Goal: Transaction & Acquisition: Obtain resource

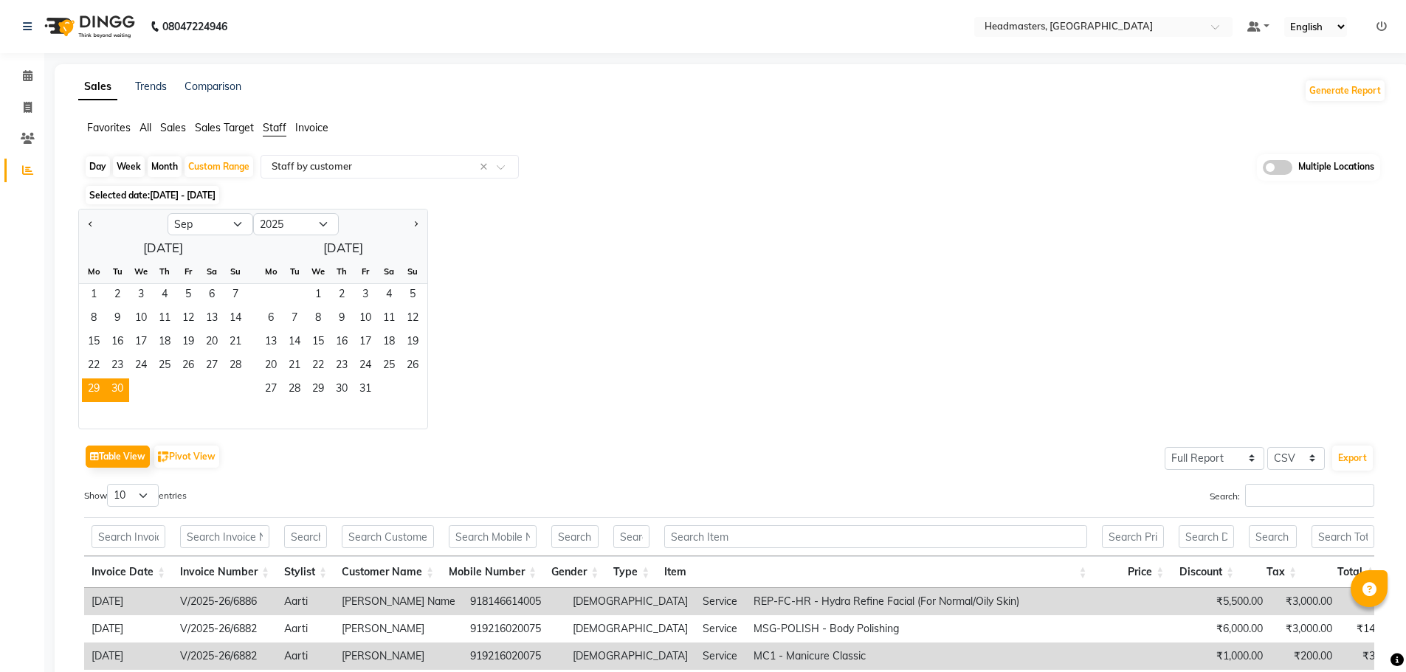
select select "9"
select select "2025"
select select "full_report"
select select "csv"
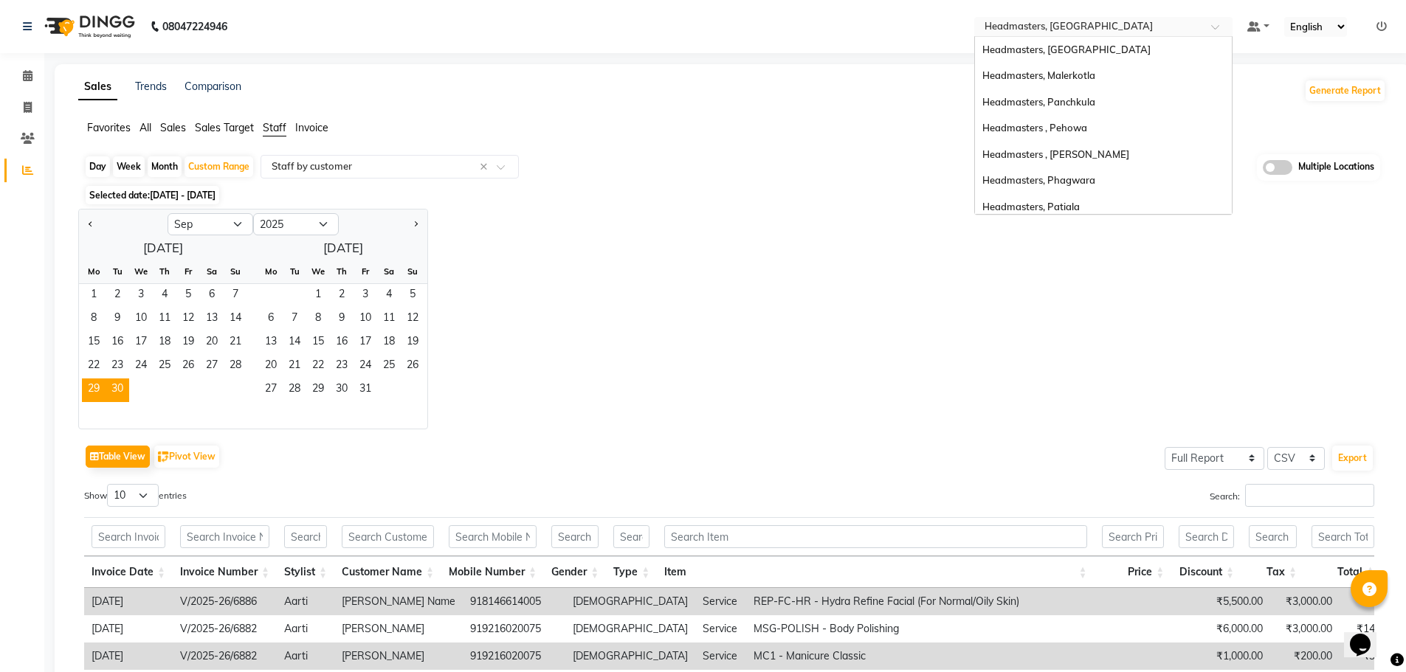
click at [1224, 27] on span at bounding box center [1220, 31] width 18 height 15
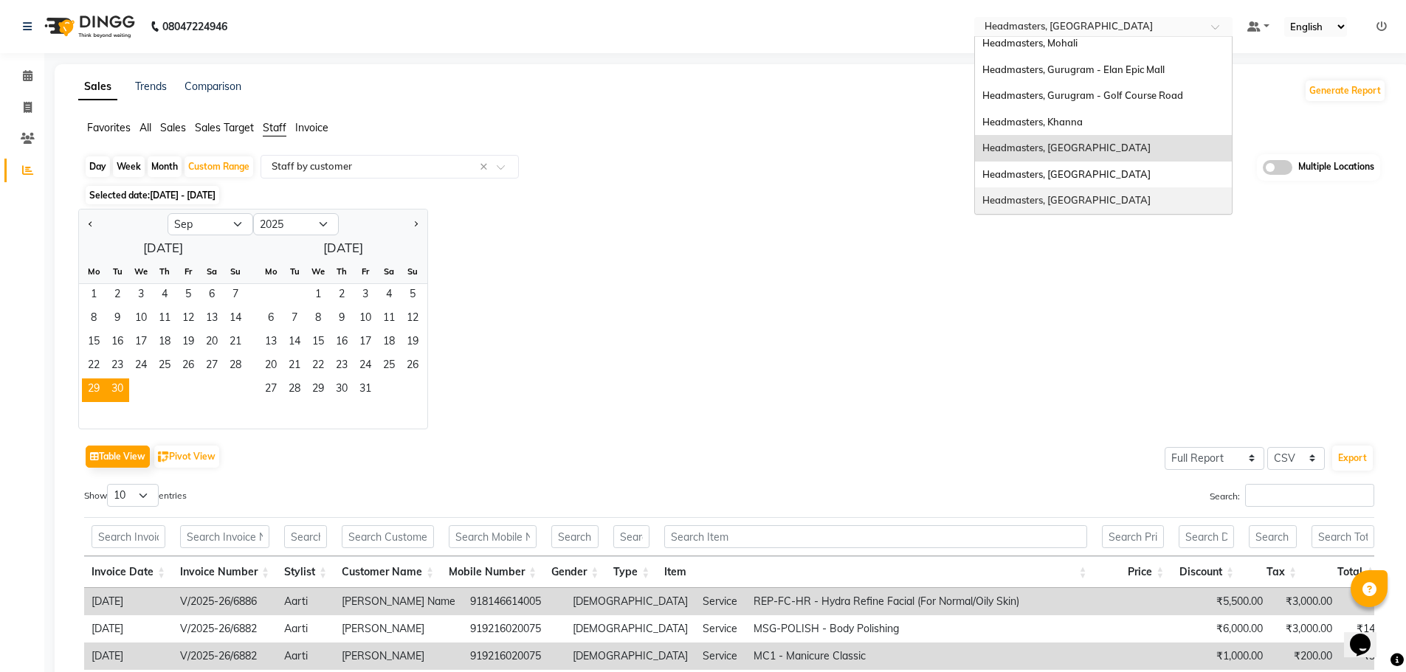
click at [1118, 201] on div "Headmasters, [GEOGRAPHIC_DATA]" at bounding box center [1103, 200] width 257 height 27
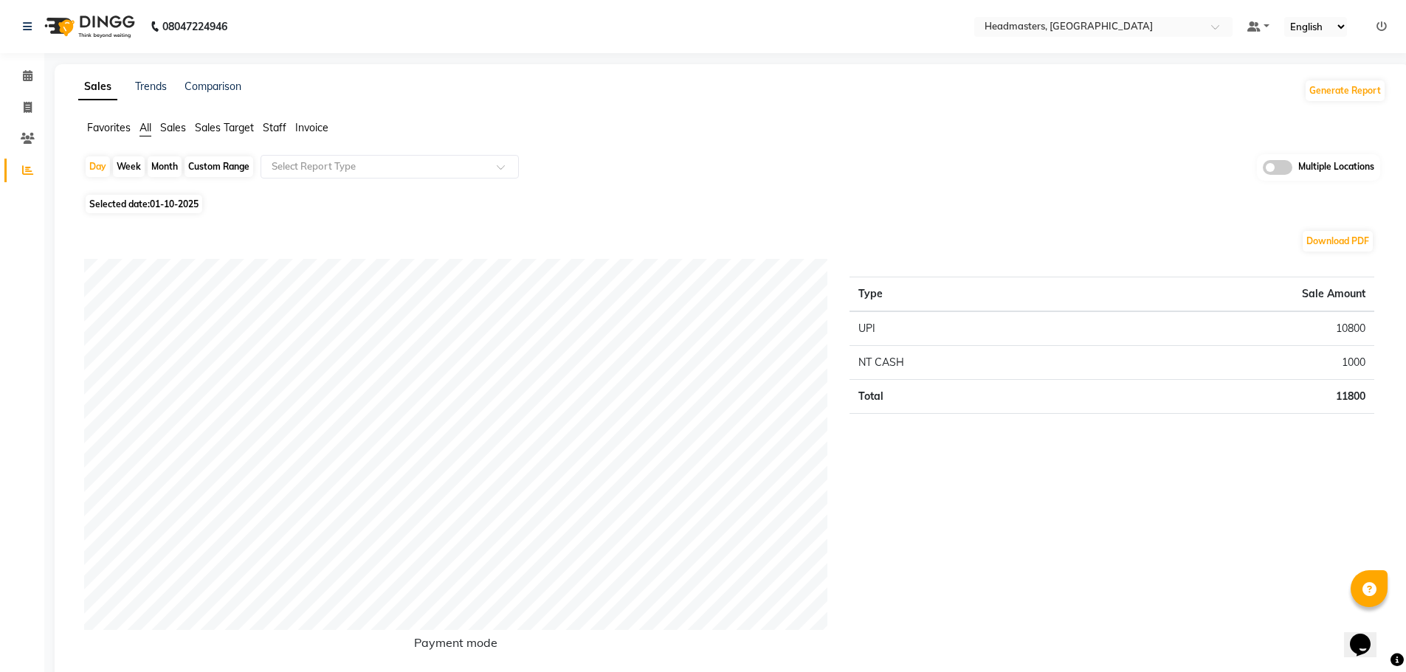
click at [273, 135] on li "Staff" at bounding box center [275, 127] width 24 height 15
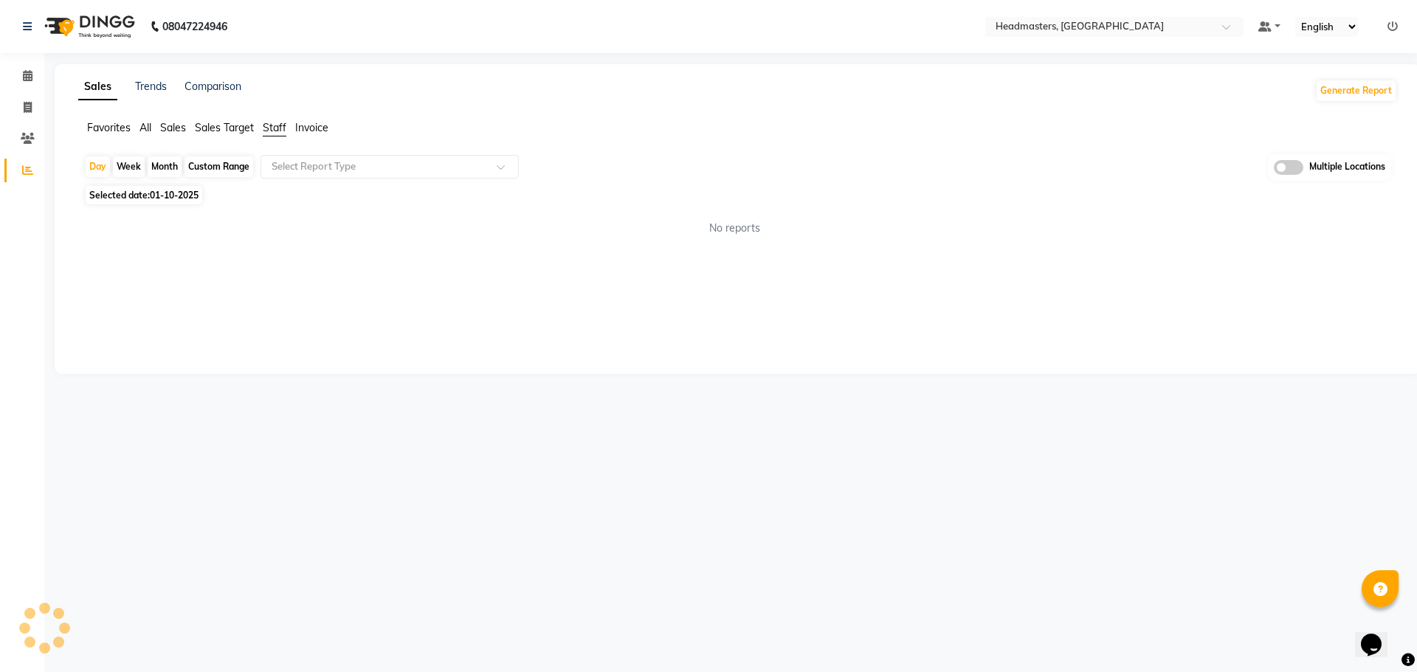
click at [272, 125] on span "Staff" at bounding box center [275, 127] width 24 height 13
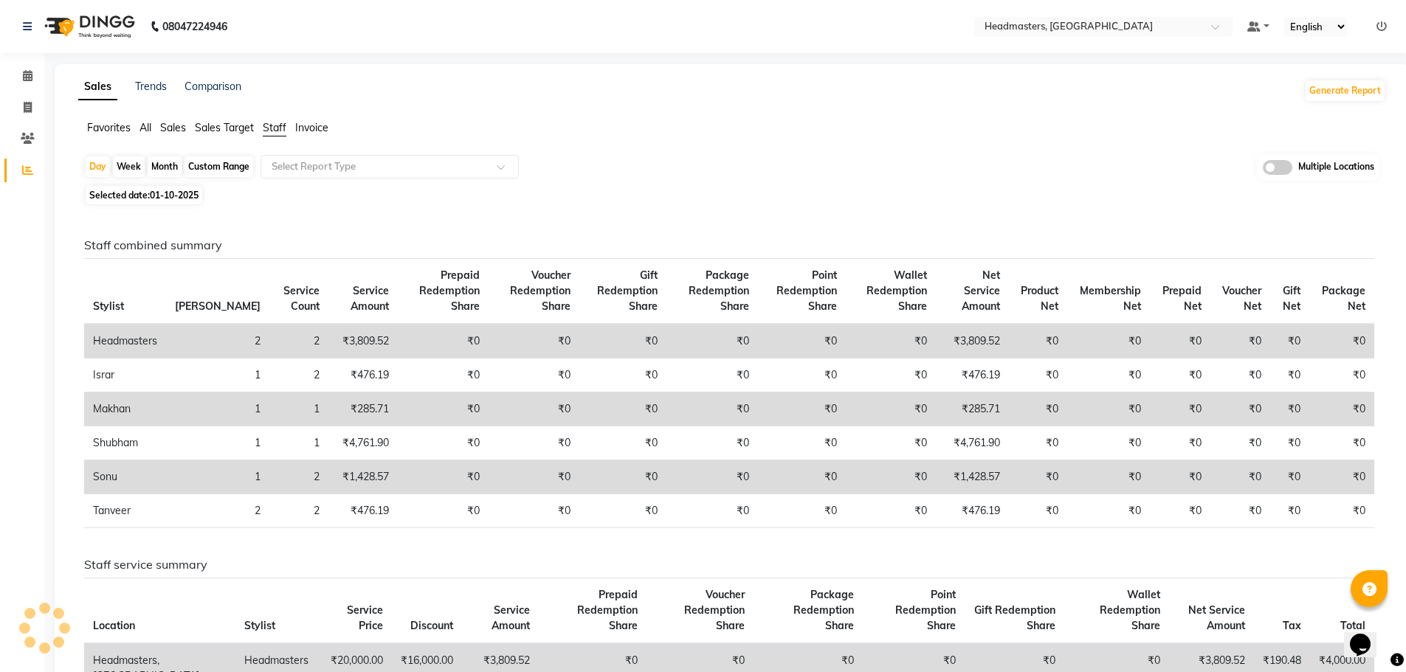
click at [221, 167] on div "Custom Range" at bounding box center [218, 166] width 69 height 21
select select "10"
select select "2025"
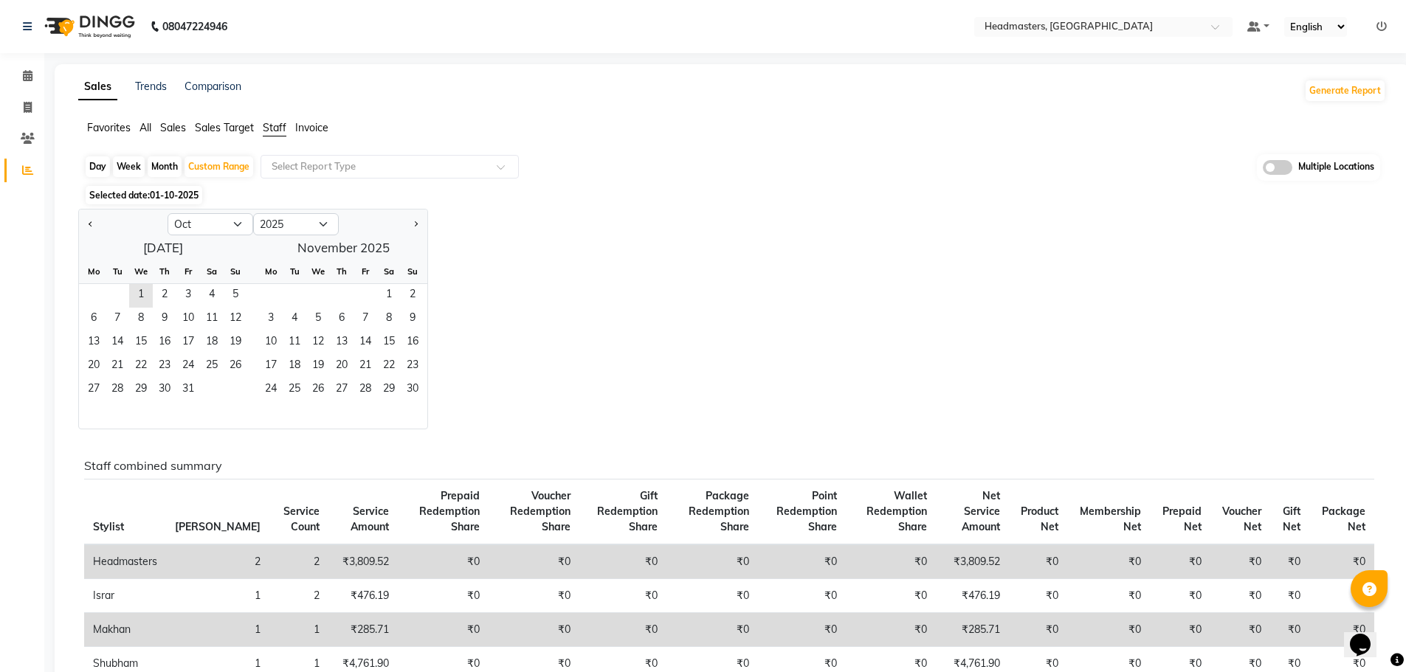
click at [100, 165] on div "Day" at bounding box center [98, 166] width 24 height 21
select select "10"
select select "2025"
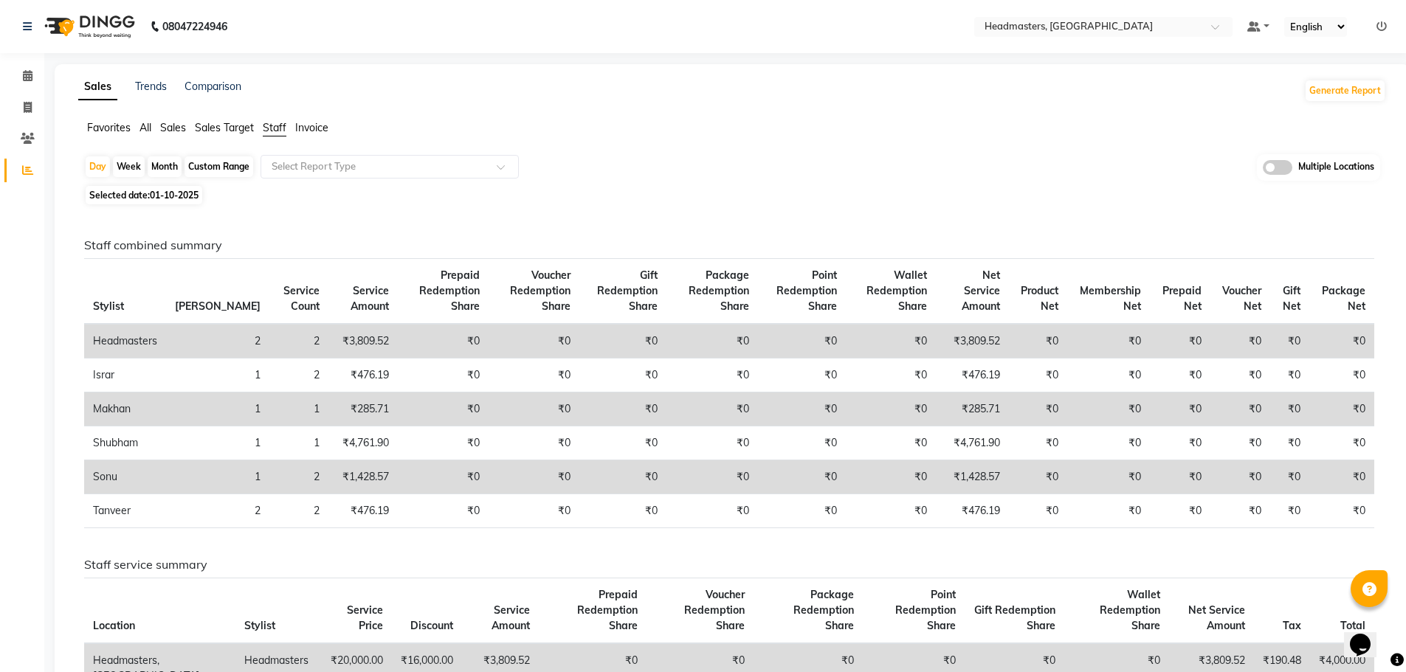
click at [212, 158] on div "Custom Range" at bounding box center [218, 166] width 69 height 21
select select "10"
select select "2025"
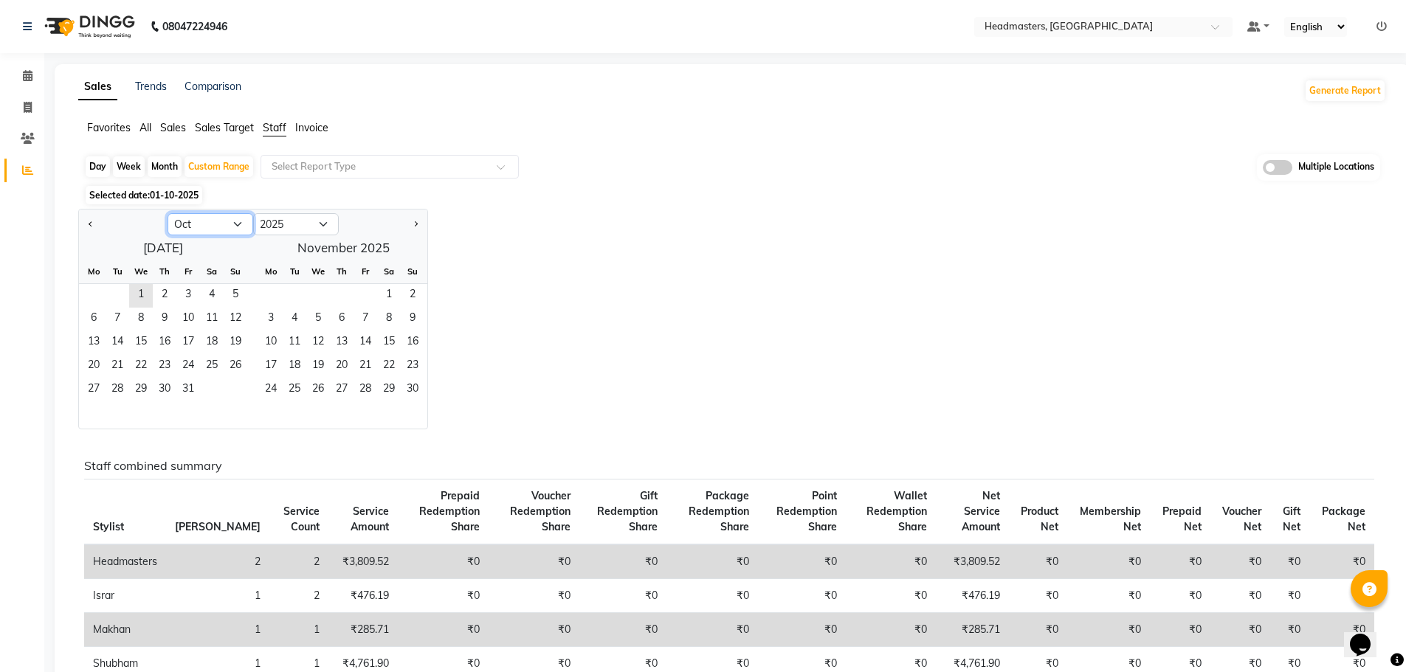
click at [241, 224] on select "Jan Feb Mar Apr May Jun [DATE] Aug Sep Oct Nov Dec" at bounding box center [210, 224] width 86 height 22
select select "9"
click at [167, 213] on select "Jan Feb Mar Apr May Jun [DATE] Aug Sep Oct Nov Dec" at bounding box center [210, 224] width 86 height 22
click at [121, 388] on span "30" at bounding box center [118, 391] width 24 height 24
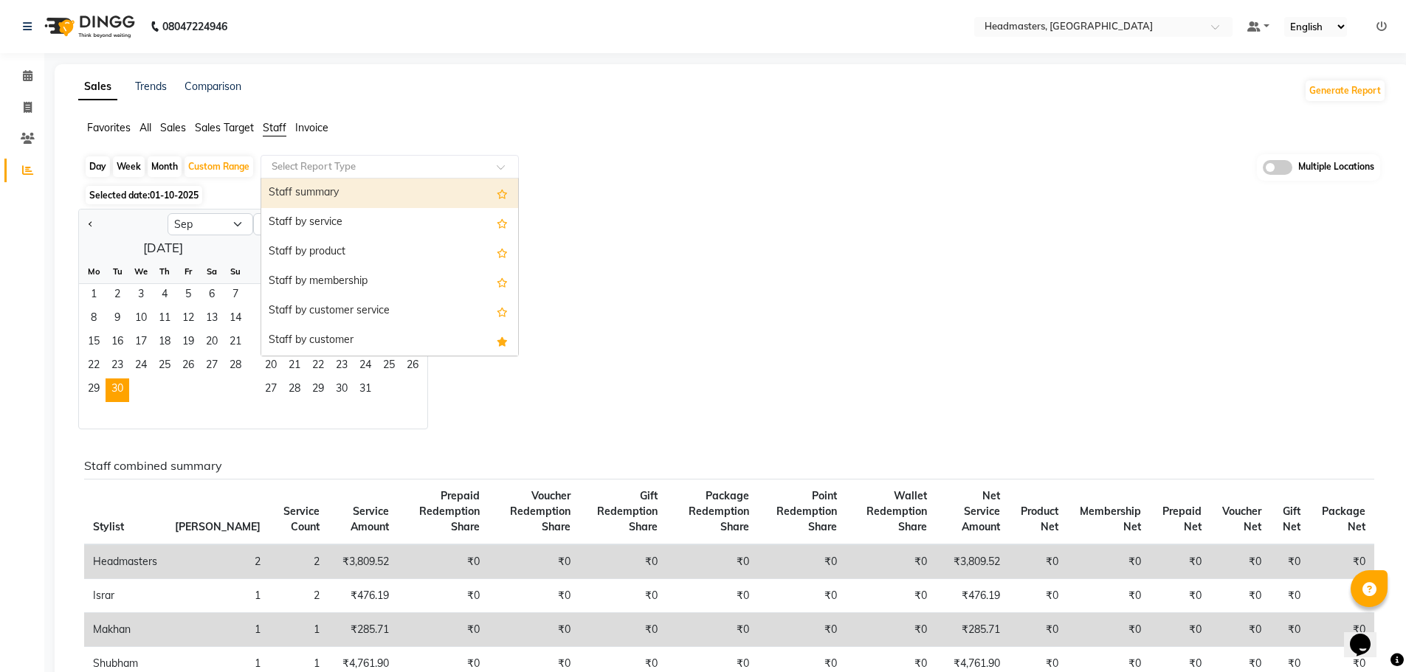
click at [501, 165] on span at bounding box center [506, 171] width 18 height 15
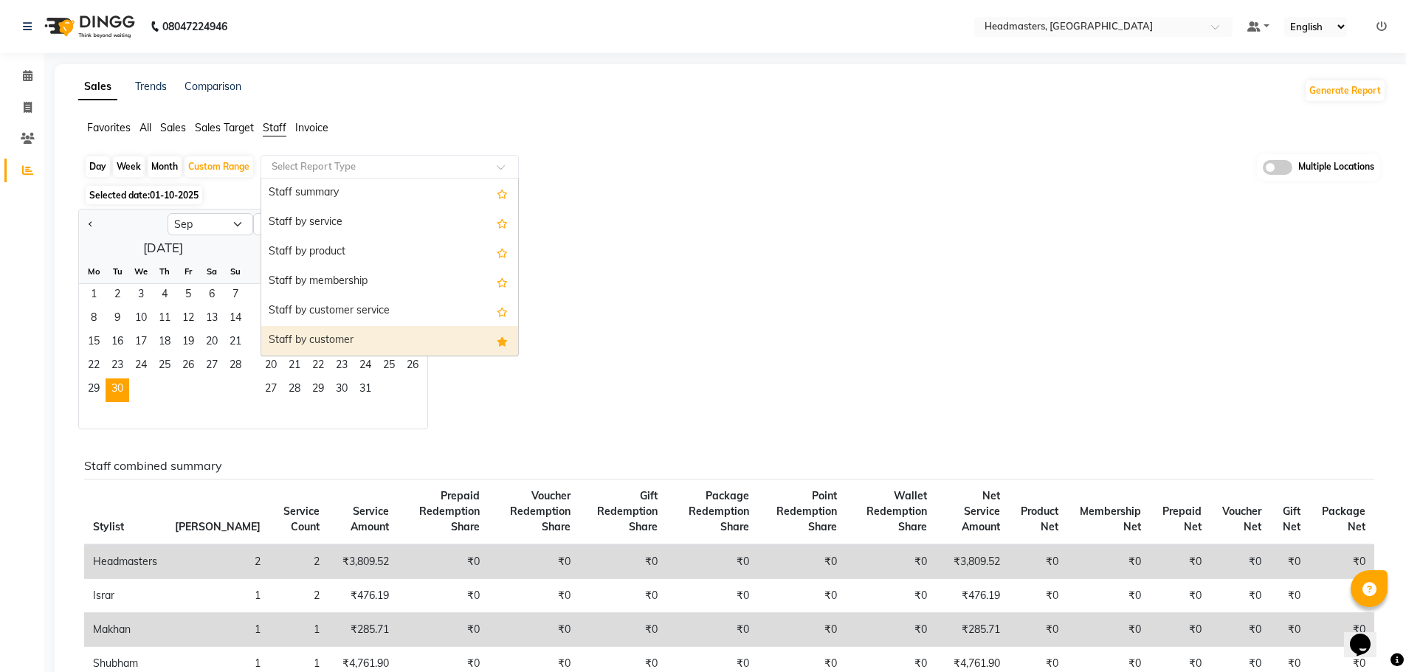
click at [393, 337] on div "Staff by customer" at bounding box center [389, 341] width 257 height 30
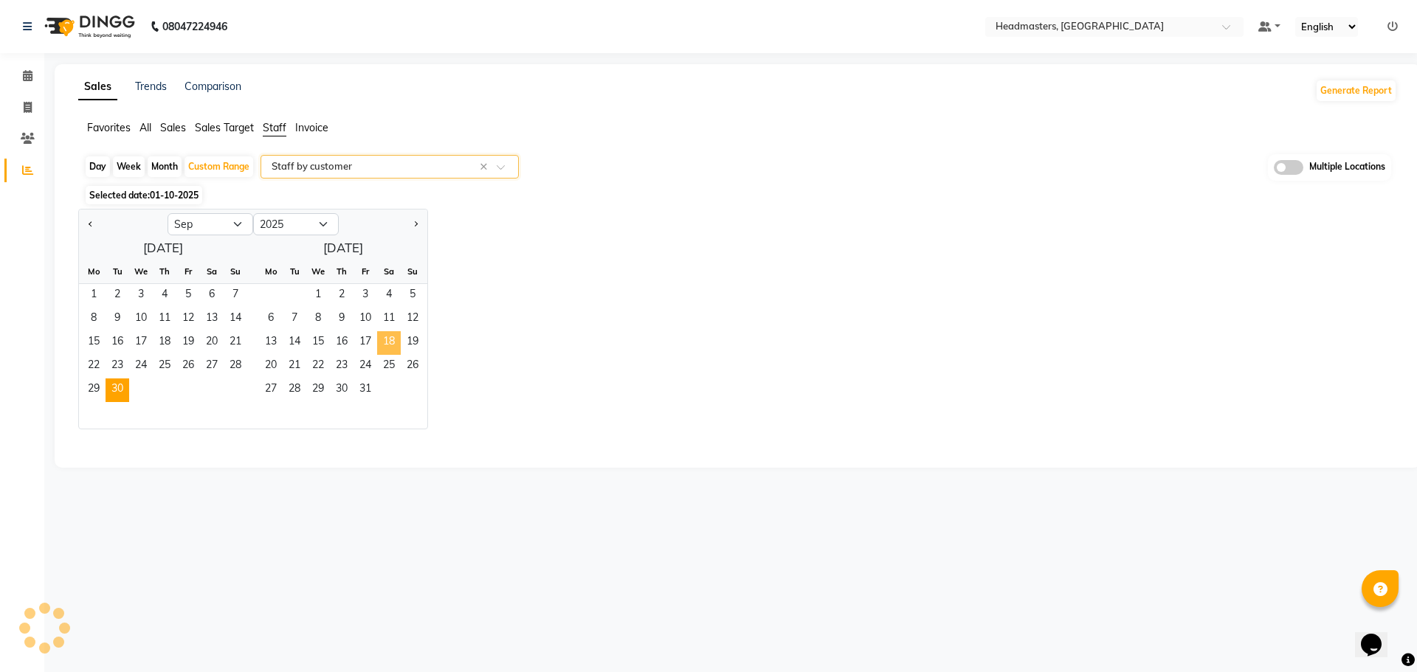
select select "full_report"
select select "csv"
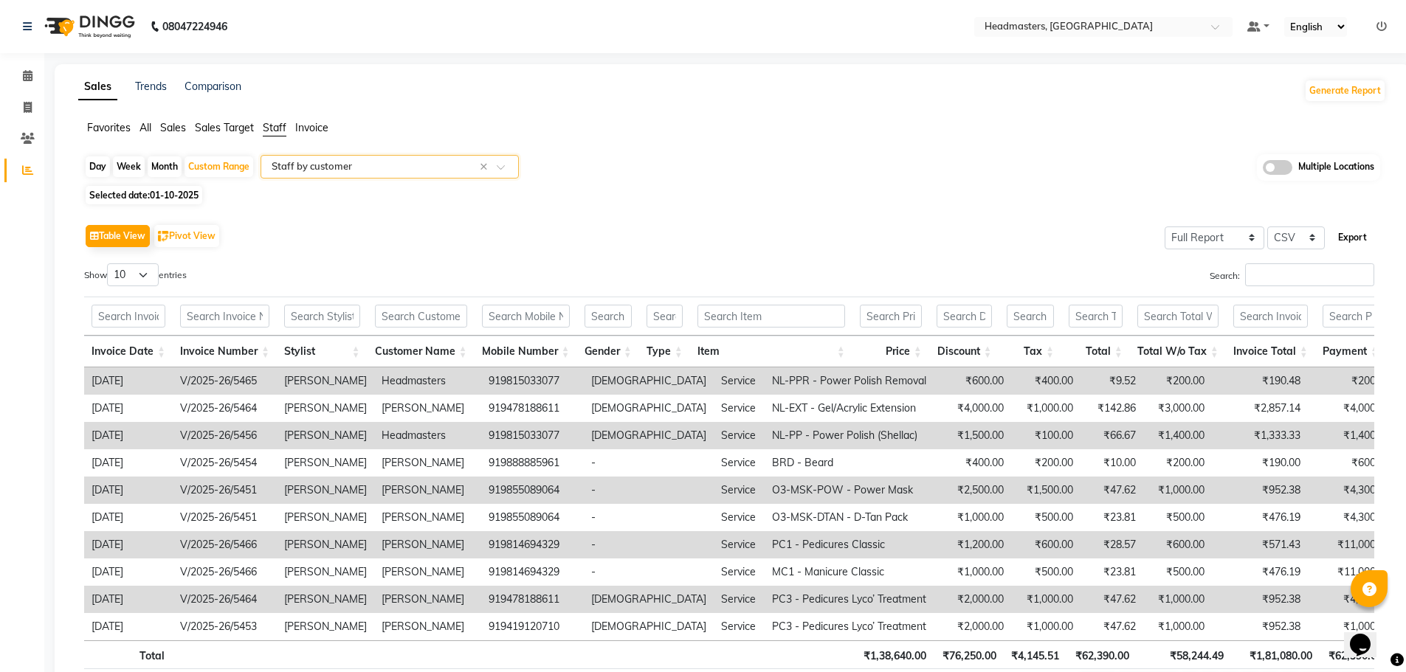
click at [1355, 238] on button "Export" at bounding box center [1352, 237] width 41 height 25
